Goal: Information Seeking & Learning: Learn about a topic

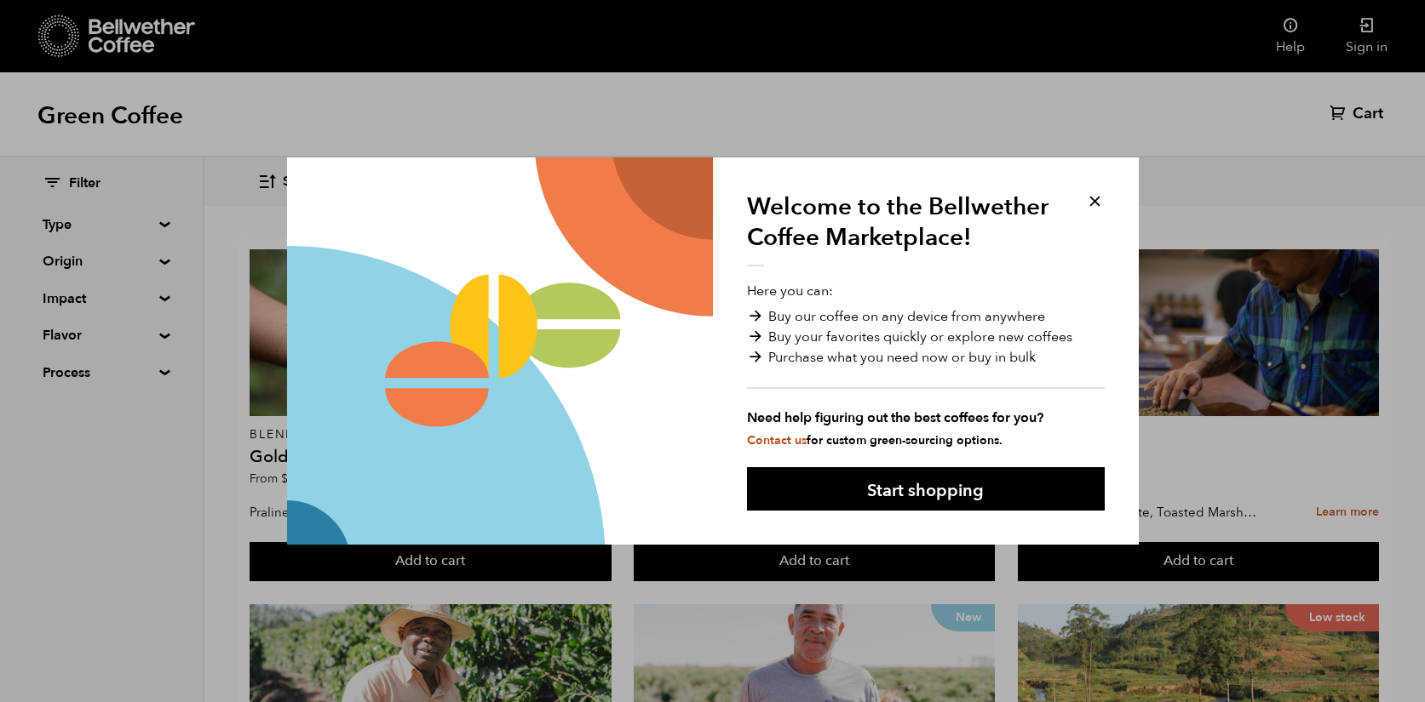
click at [1097, 201] on button at bounding box center [1095, 202] width 20 height 20
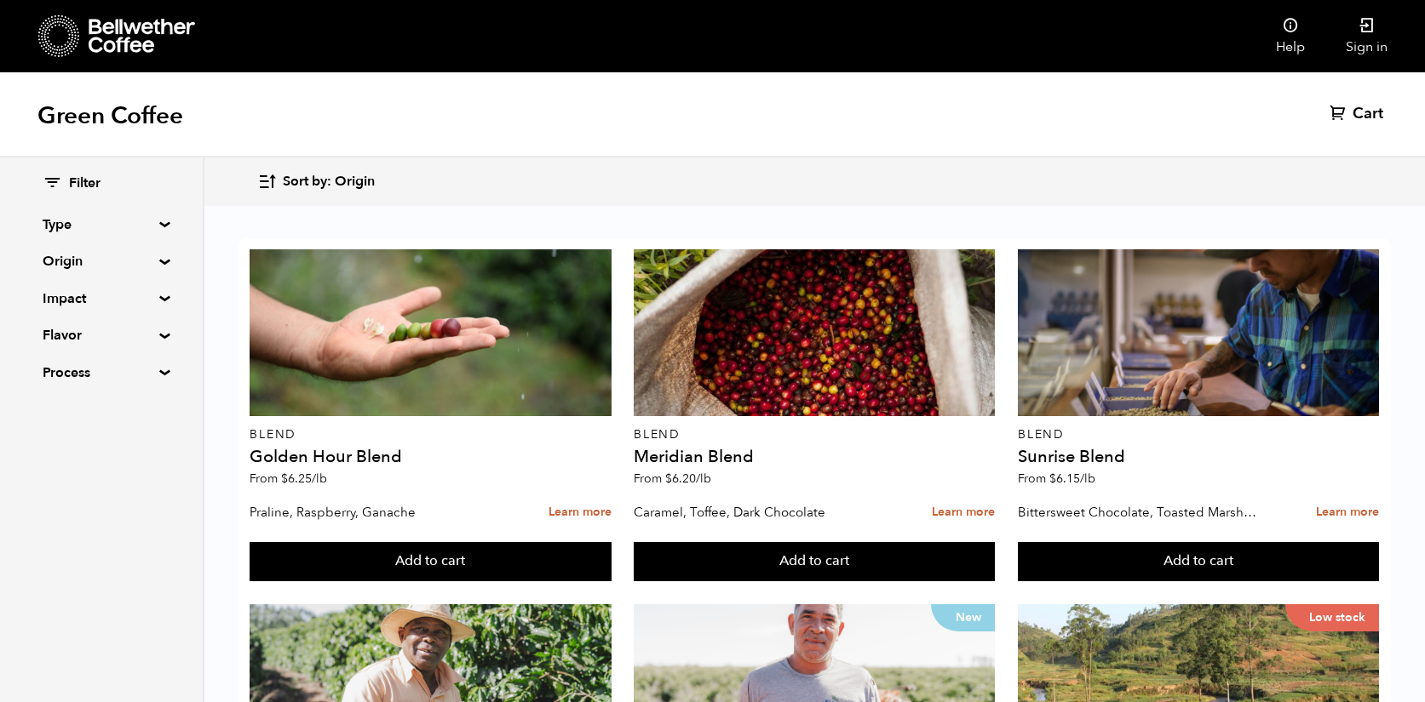
scroll to position [1405, 0]
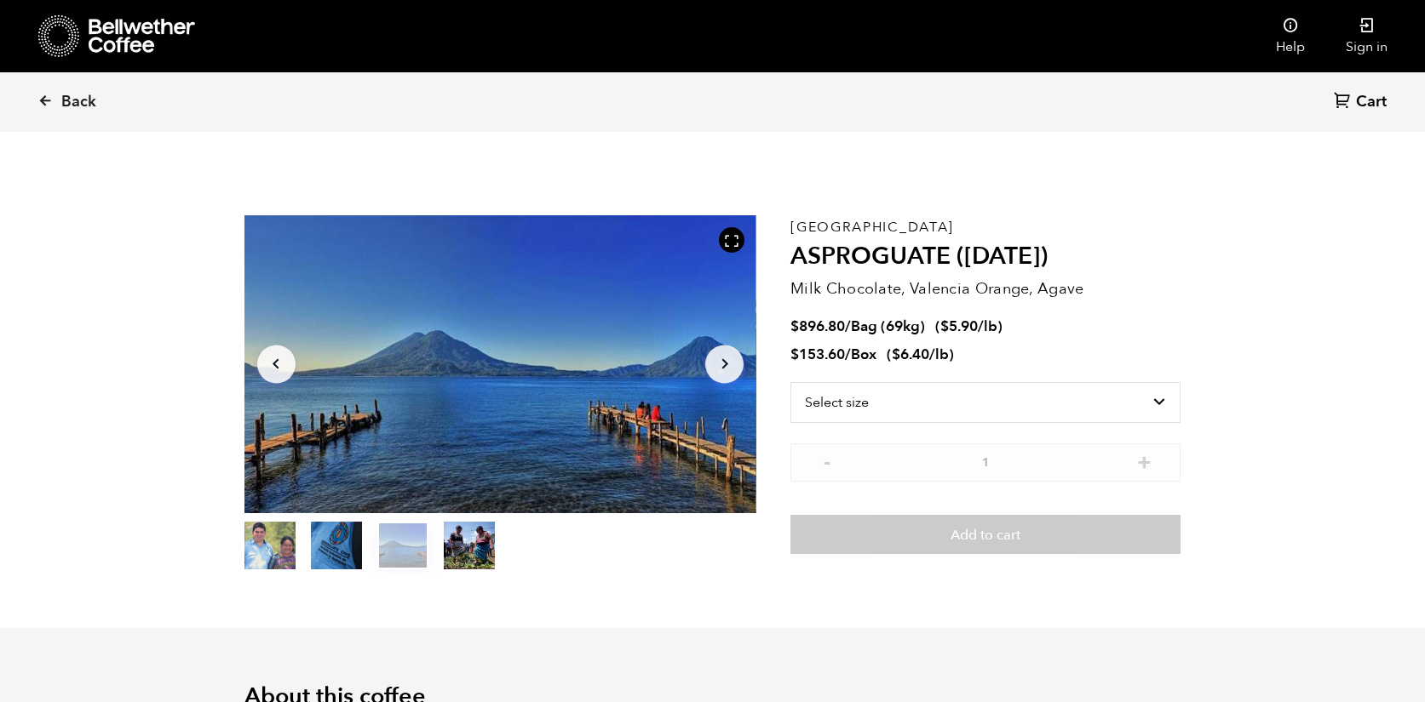
scroll to position [741, 907]
click at [727, 364] on icon "button" at bounding box center [724, 364] width 6 height 10
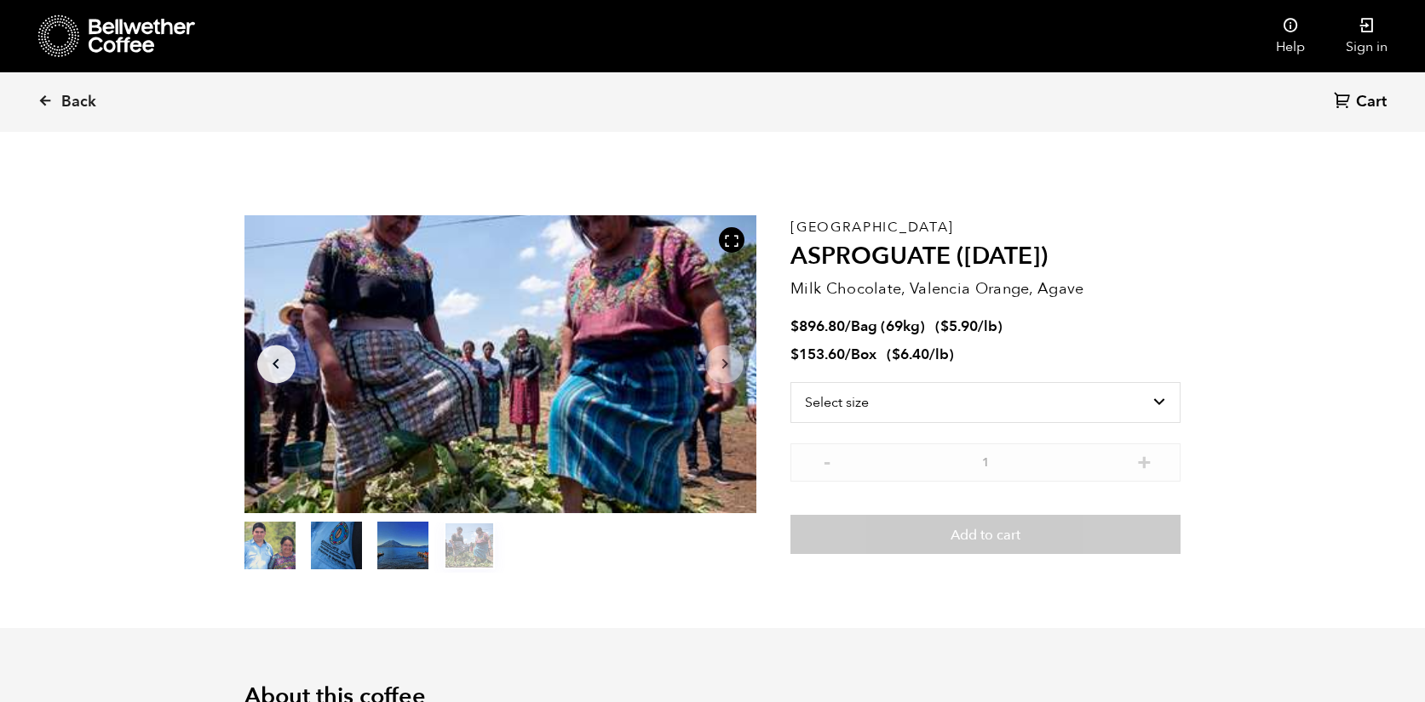
click at [727, 364] on icon "button" at bounding box center [724, 364] width 6 height 10
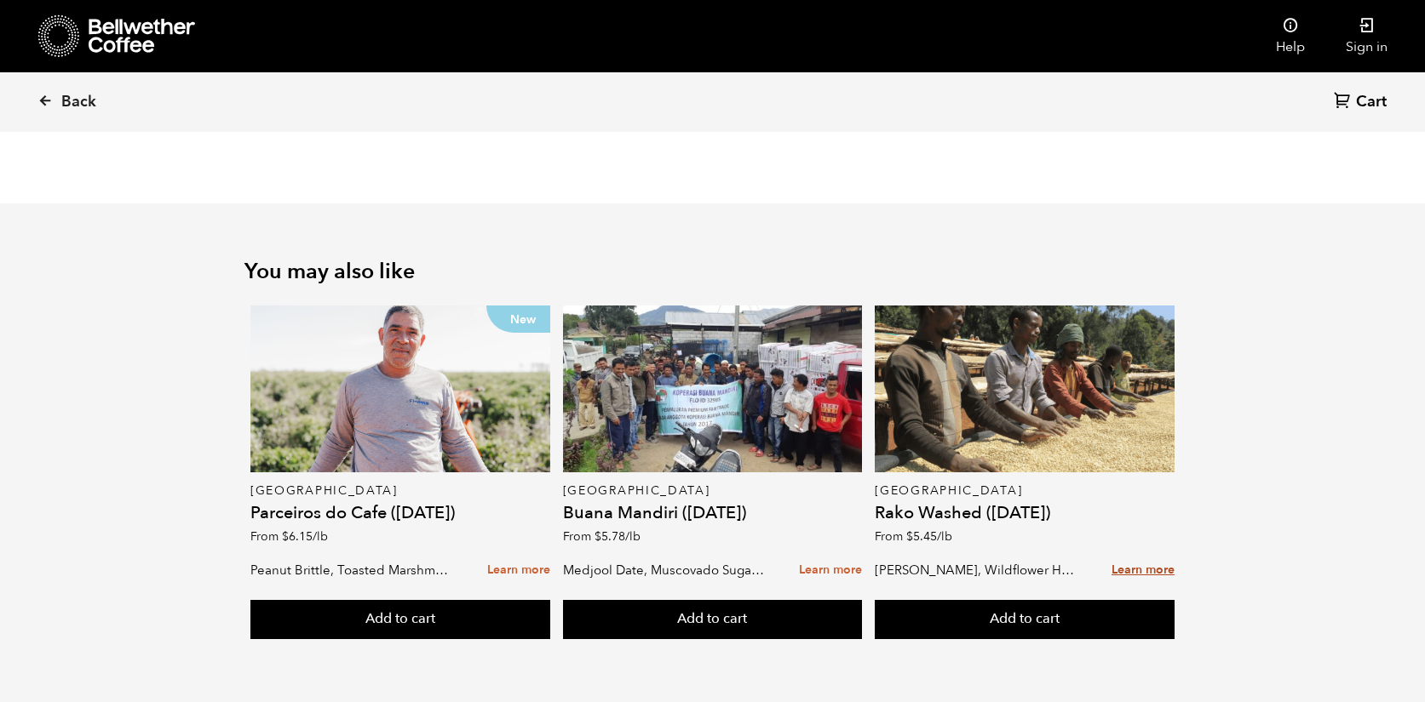
scroll to position [2145, 0]
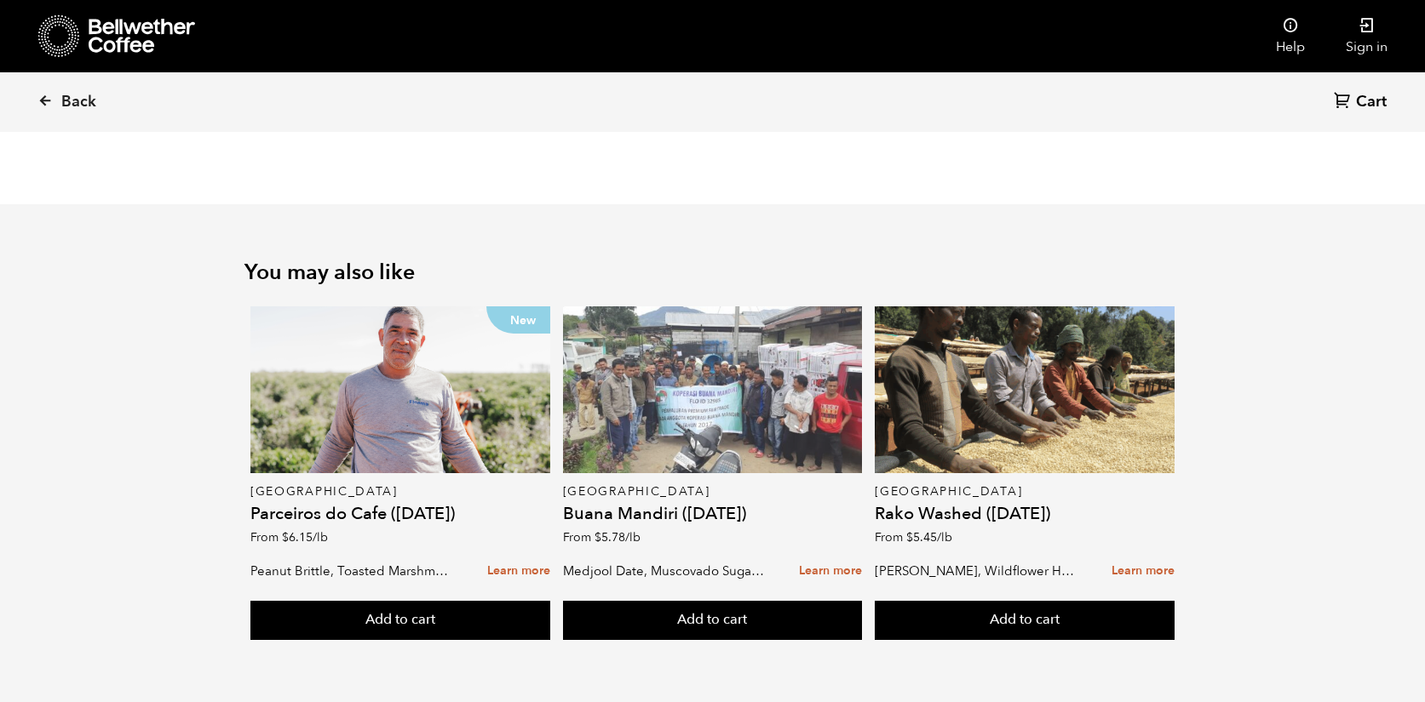
click at [722, 435] on div at bounding box center [713, 390] width 300 height 167
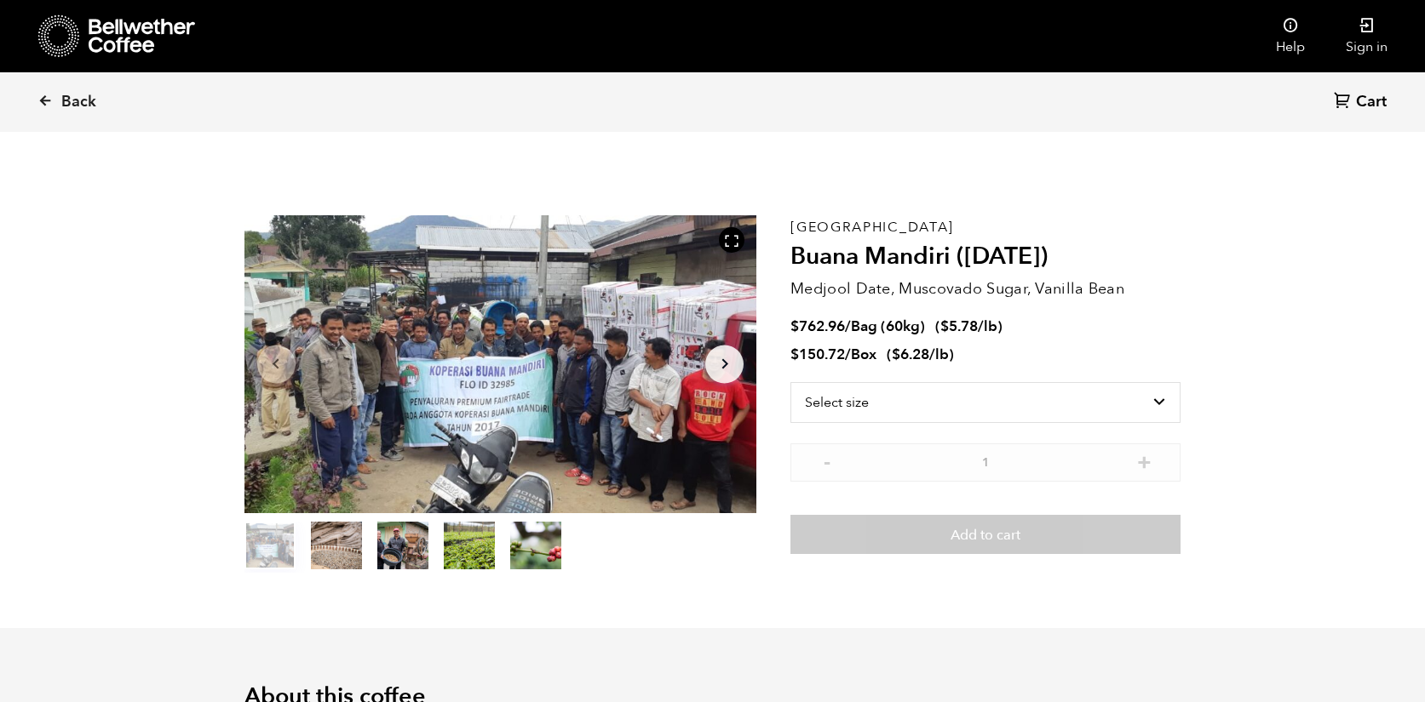
scroll to position [741, 907]
click at [723, 364] on icon "Arrow Right" at bounding box center [724, 364] width 20 height 20
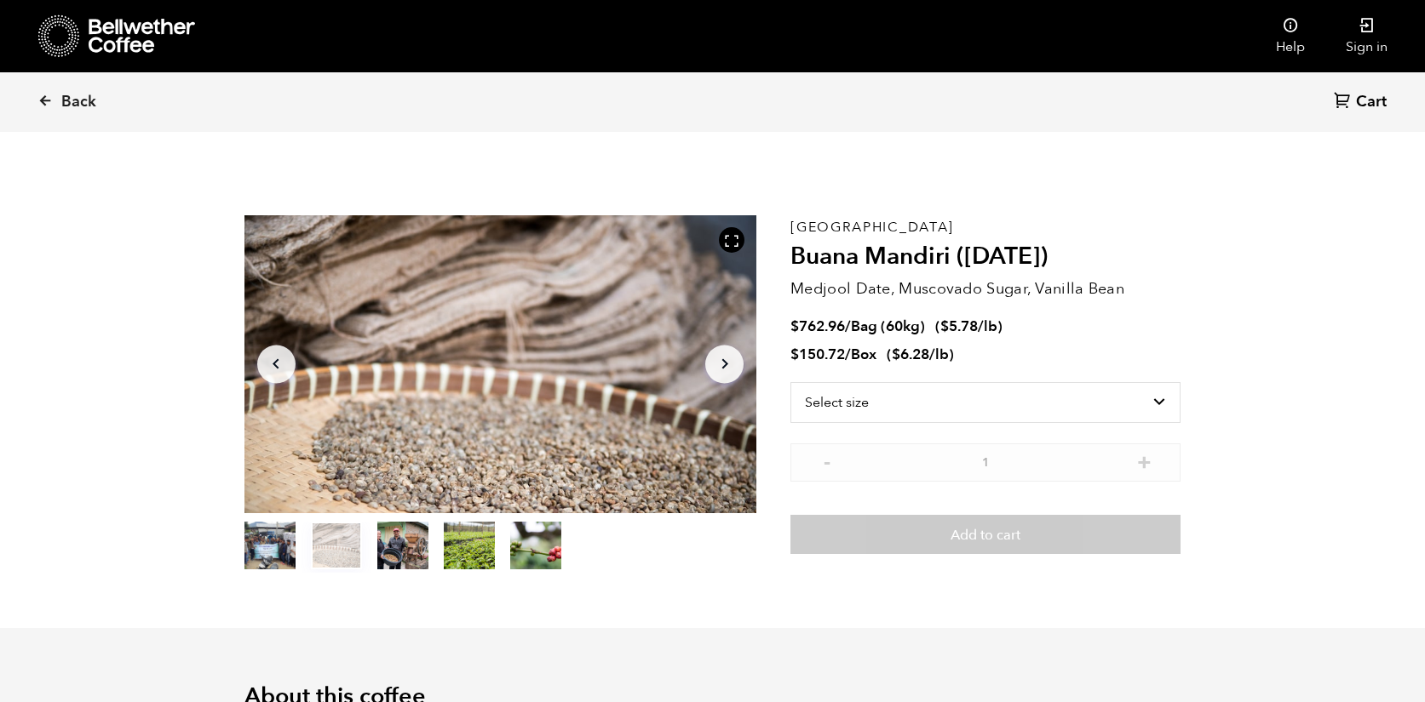
click at [724, 364] on icon "Arrow Right" at bounding box center [724, 364] width 20 height 20
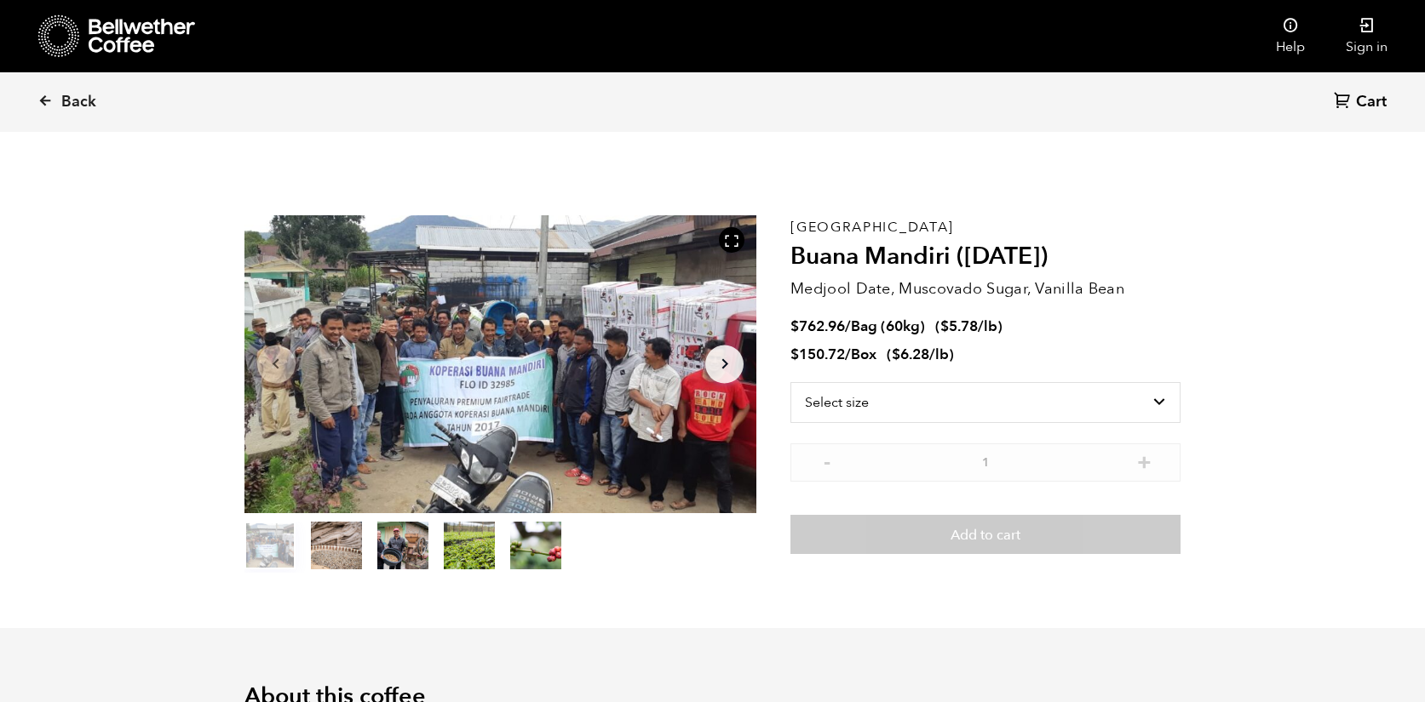
click at [479, 537] on button "item 3" at bounding box center [469, 549] width 51 height 48
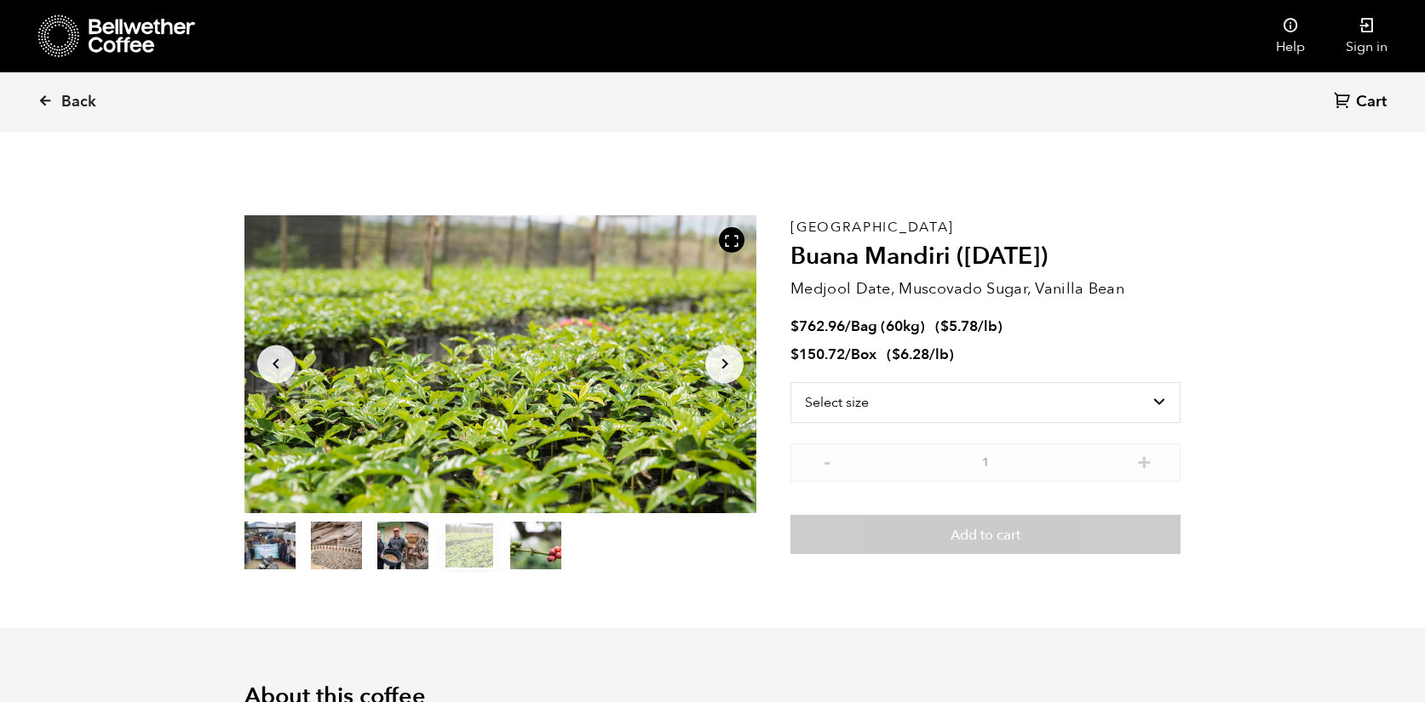
click at [416, 539] on button "item 2" at bounding box center [402, 549] width 51 height 48
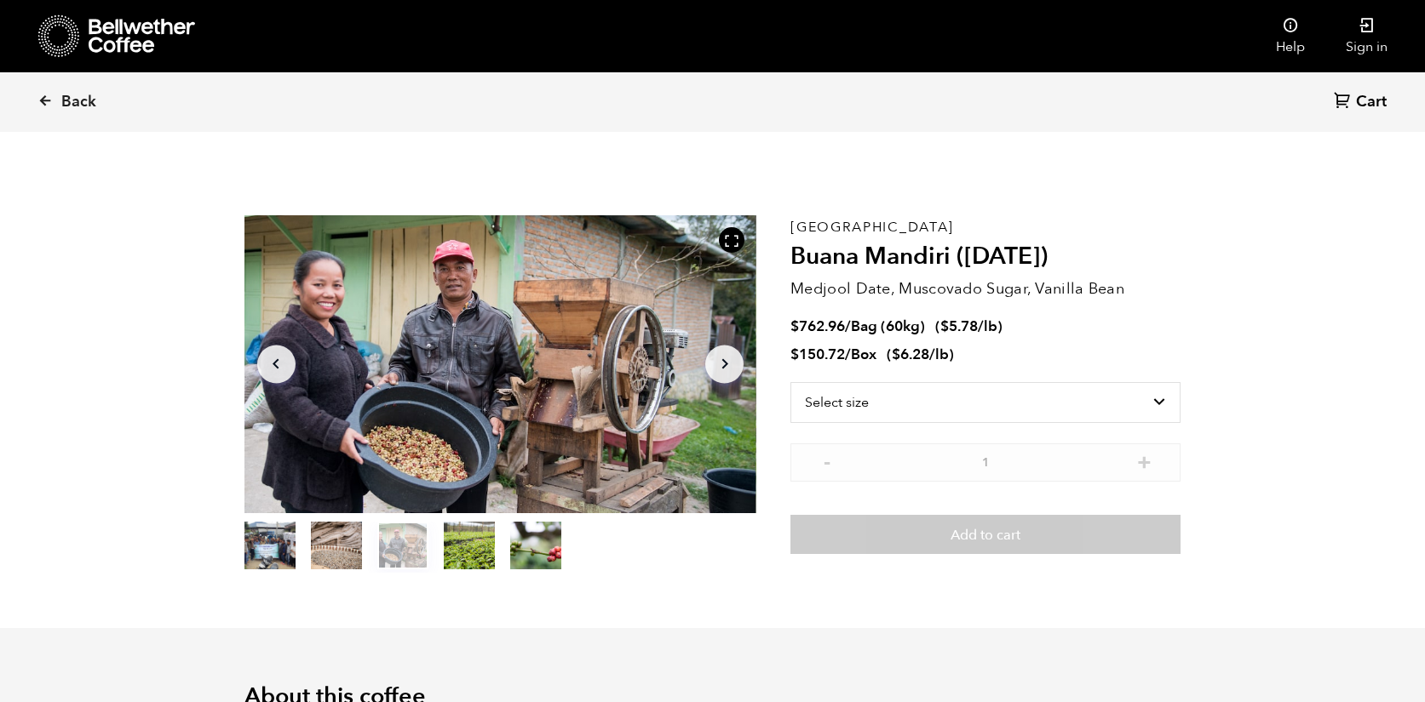
click at [528, 544] on button "item 4" at bounding box center [535, 549] width 51 height 48
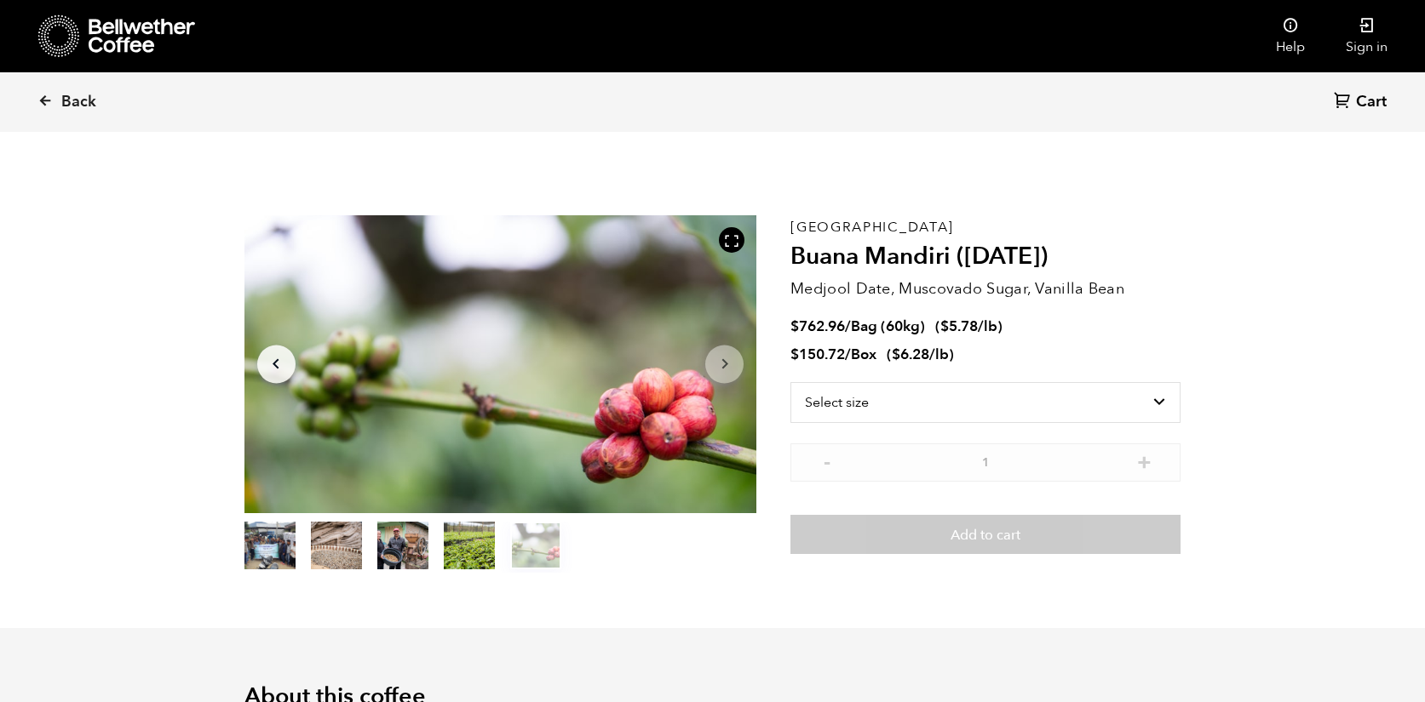
click at [328, 543] on button "item 1" at bounding box center [336, 549] width 51 height 48
click at [1287, 26] on icon at bounding box center [1290, 25] width 17 height 17
